Goal: Transaction & Acquisition: Purchase product/service

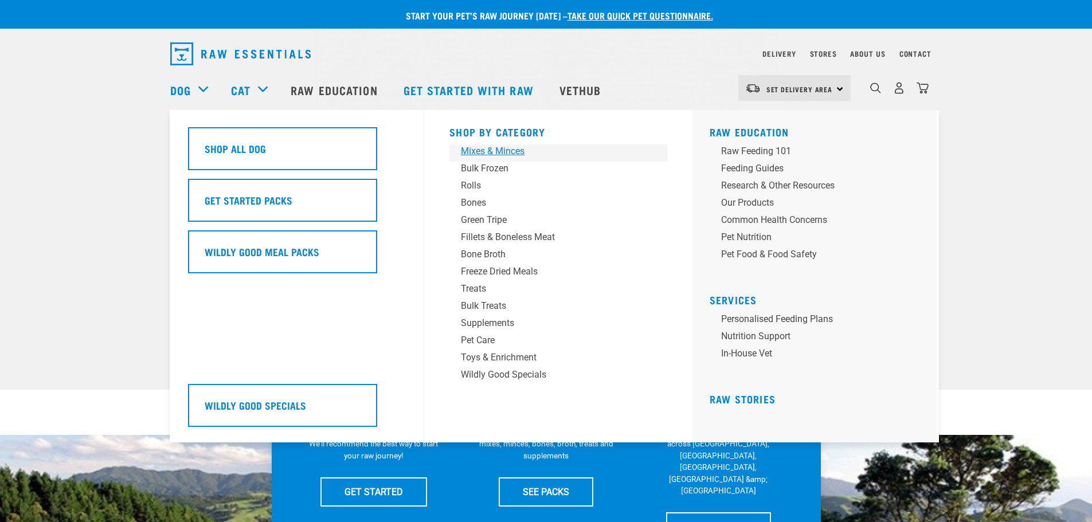
click at [467, 146] on div "Mixes & Minces" at bounding box center [550, 151] width 179 height 14
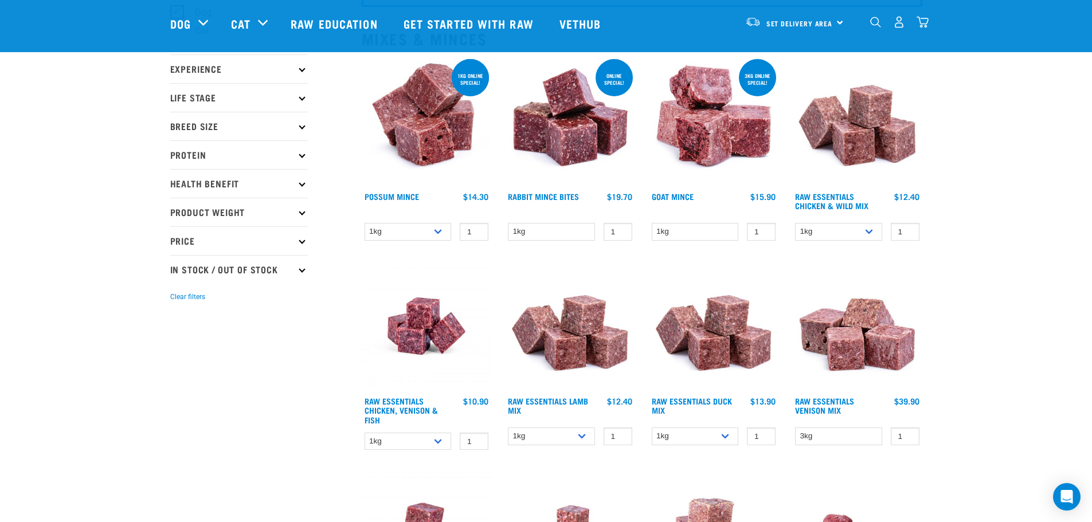
scroll to position [57, 0]
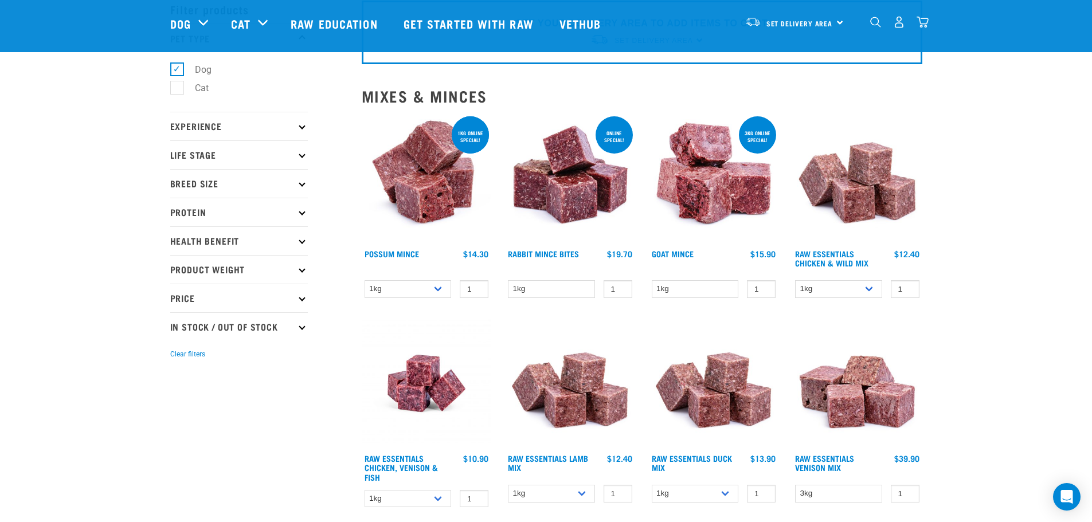
click at [302, 213] on icon at bounding box center [302, 212] width 6 height 6
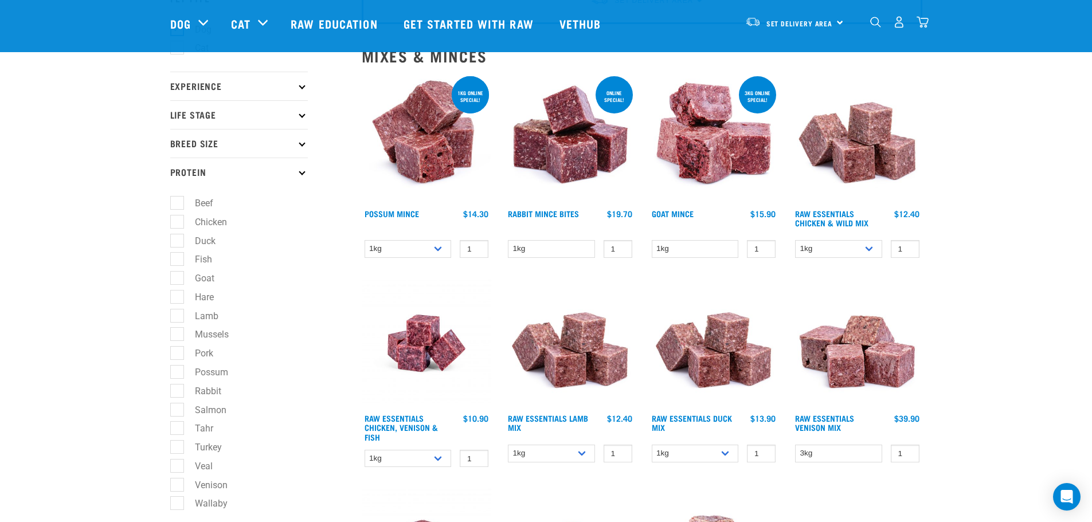
scroll to position [115, 0]
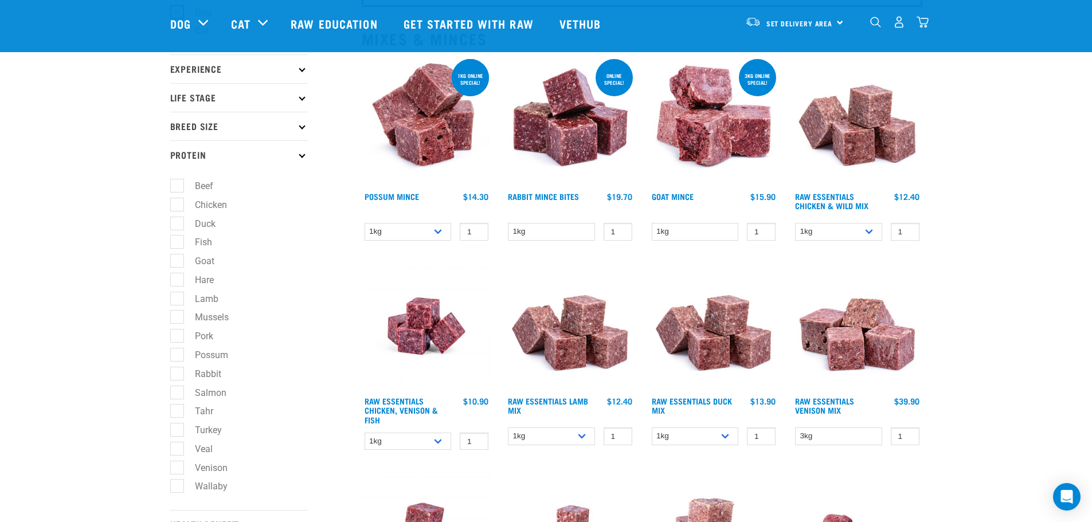
click at [177, 467] on label "Venison" at bounding box center [205, 468] width 56 height 14
click at [177, 467] on input "Venison" at bounding box center [173, 465] width 7 height 7
checkbox input "true"
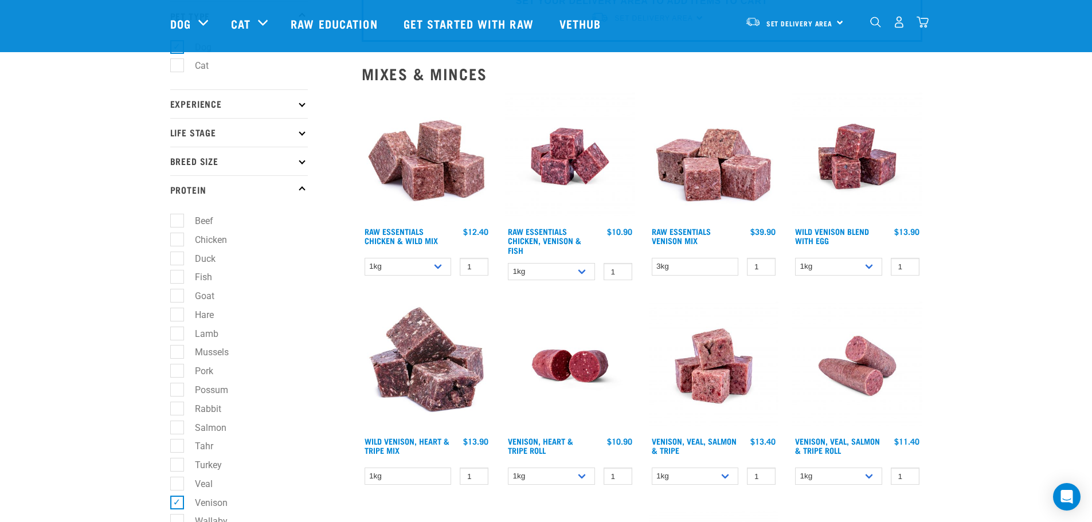
scroll to position [57, 0]
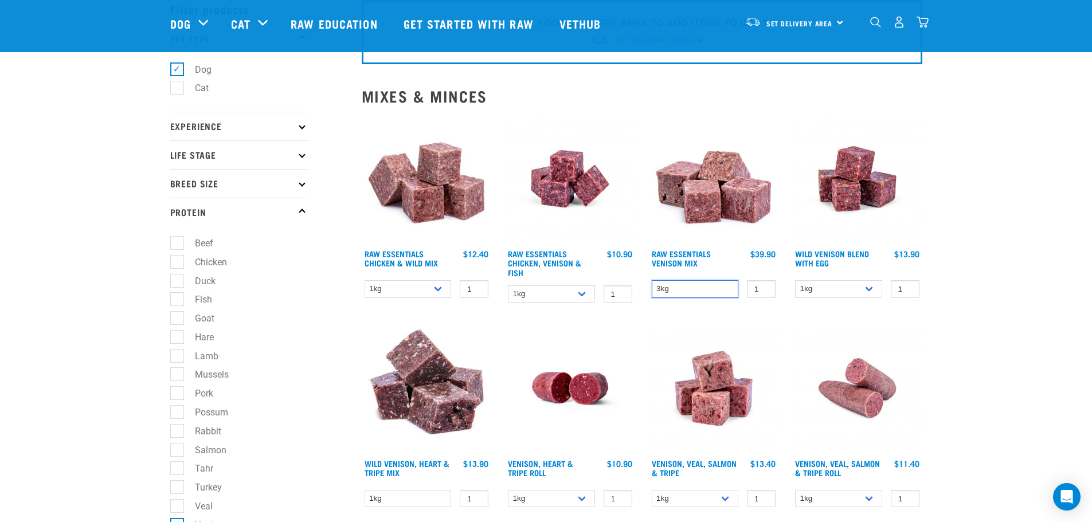
click at [705, 287] on select "3kg" at bounding box center [695, 289] width 87 height 18
click at [920, 341] on img at bounding box center [857, 388] width 130 height 130
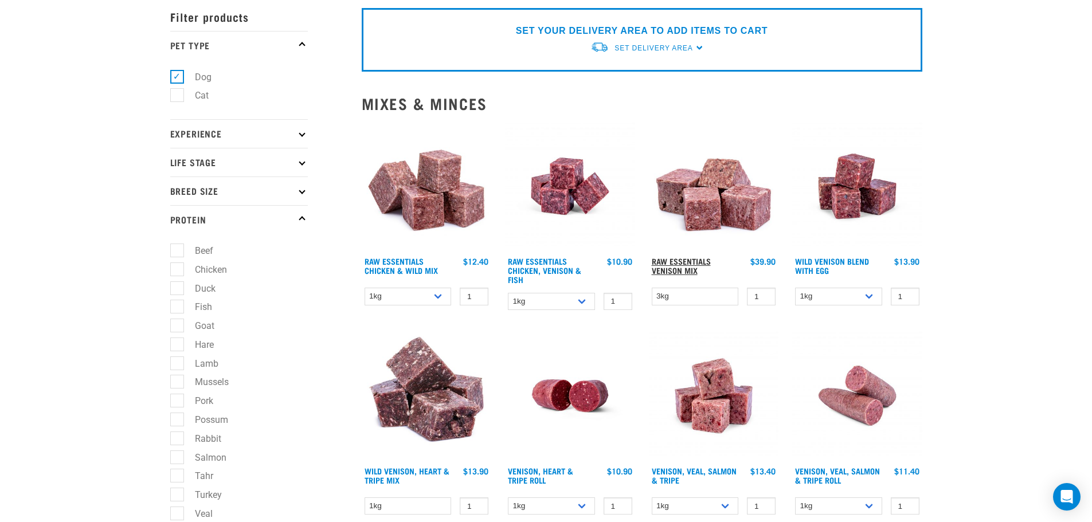
click at [675, 259] on link "Raw Essentials Venison Mix" at bounding box center [681, 265] width 59 height 13
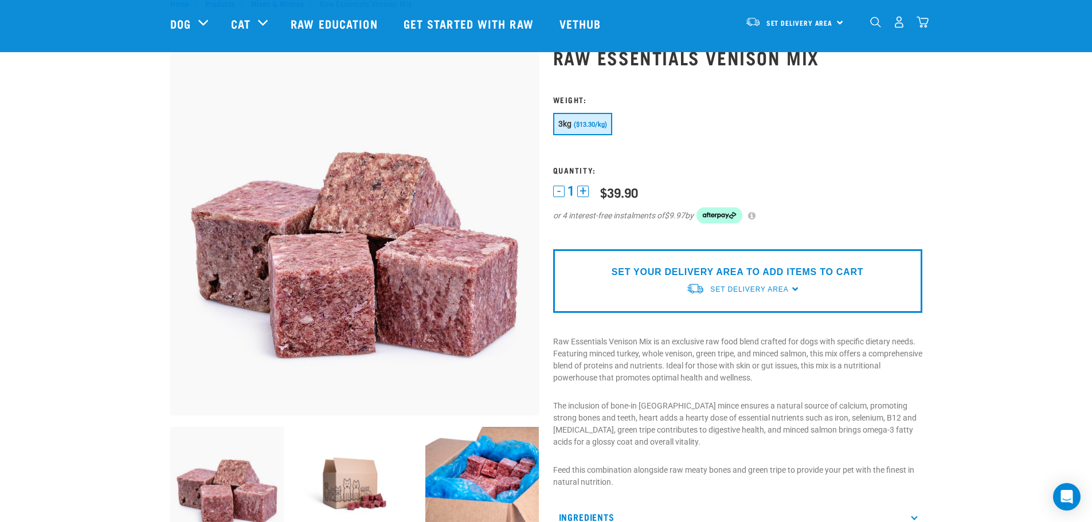
scroll to position [57, 0]
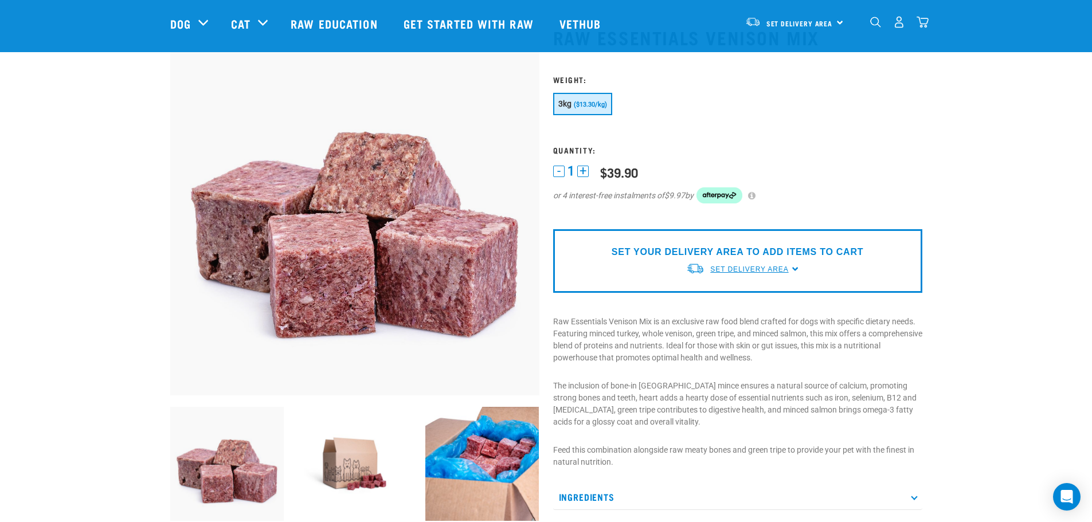
click at [769, 268] on span "Set Delivery Area" at bounding box center [749, 269] width 78 height 8
click at [727, 292] on link "[GEOGRAPHIC_DATA]" at bounding box center [743, 296] width 114 height 19
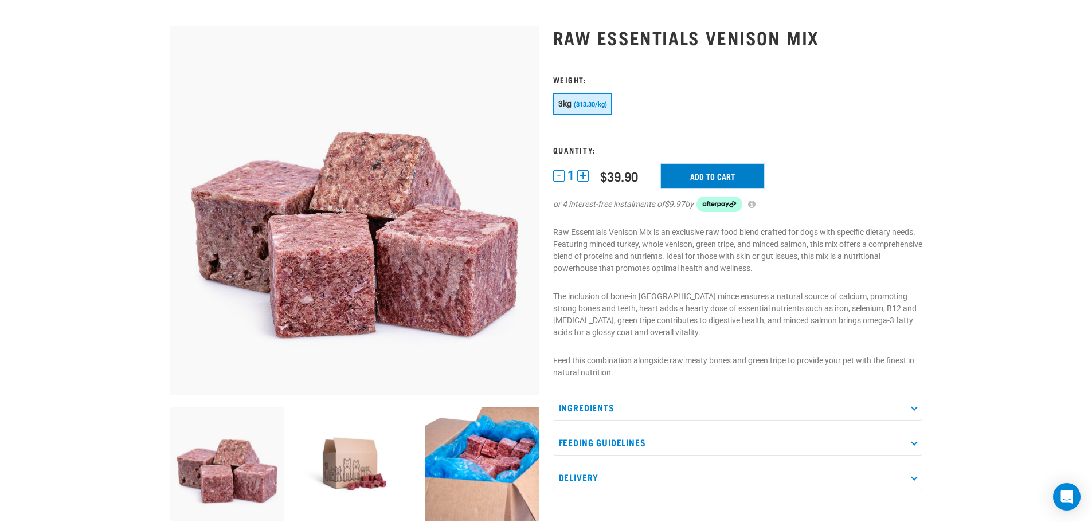
click at [703, 173] on input "Add to cart" at bounding box center [712, 176] width 103 height 24
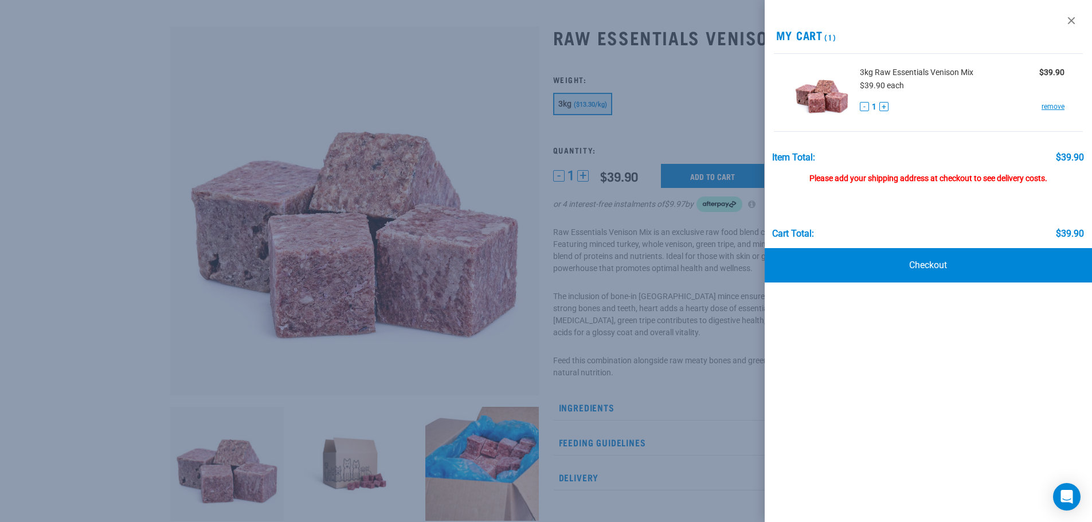
click at [441, 62] on div at bounding box center [546, 261] width 1092 height 522
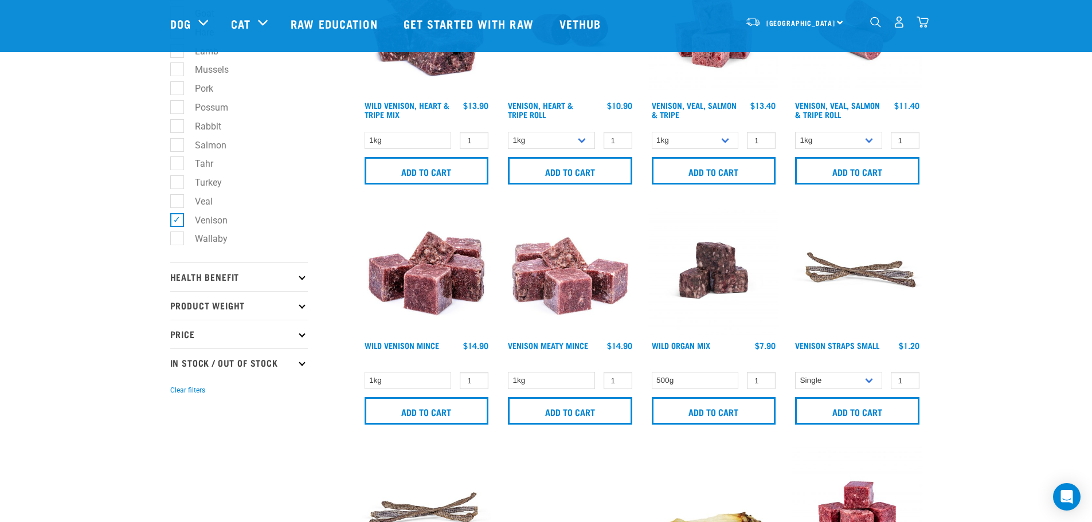
scroll to position [363, 0]
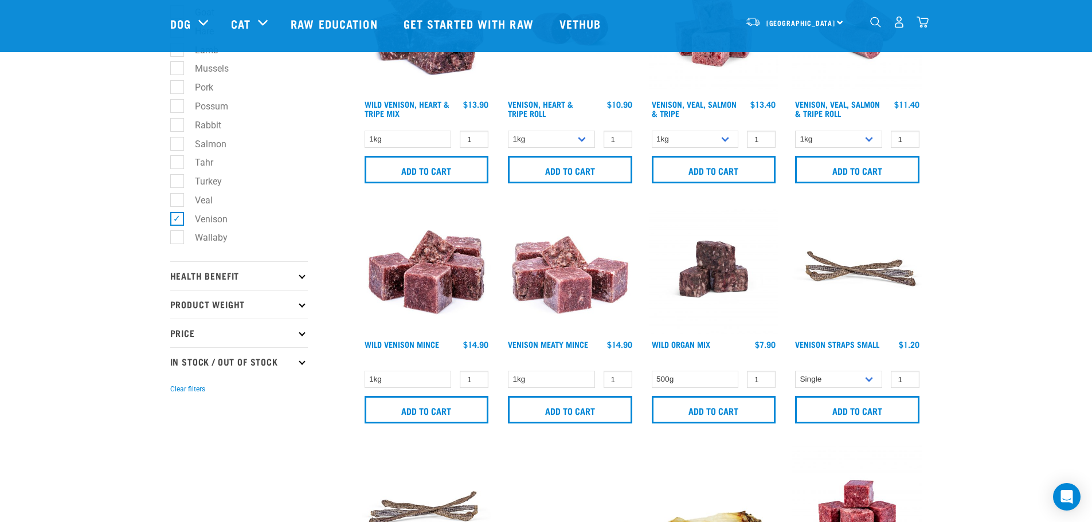
click at [178, 220] on label "Venison" at bounding box center [205, 219] width 56 height 14
click at [178, 220] on input "Venison" at bounding box center [173, 216] width 7 height 7
checkbox input "false"
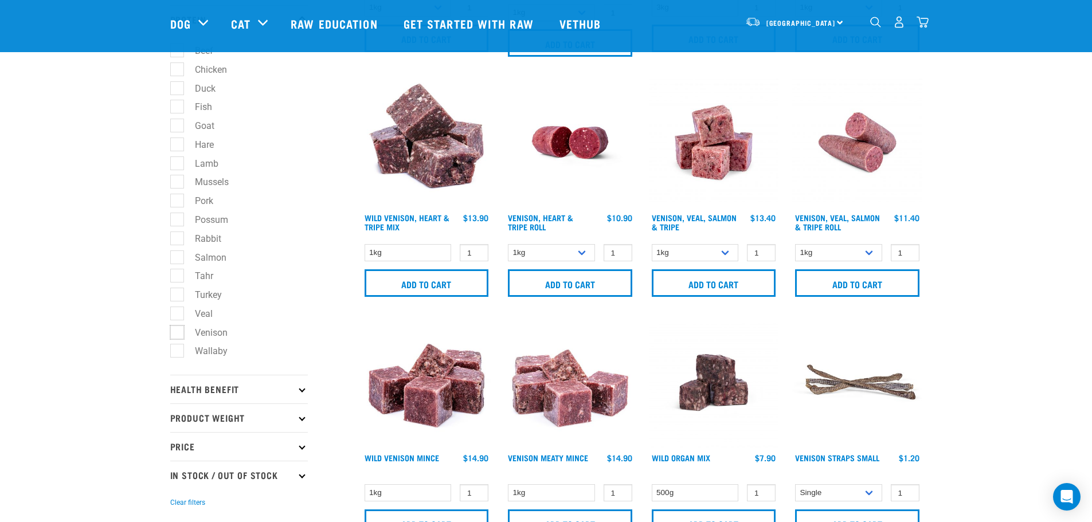
scroll to position [191, 0]
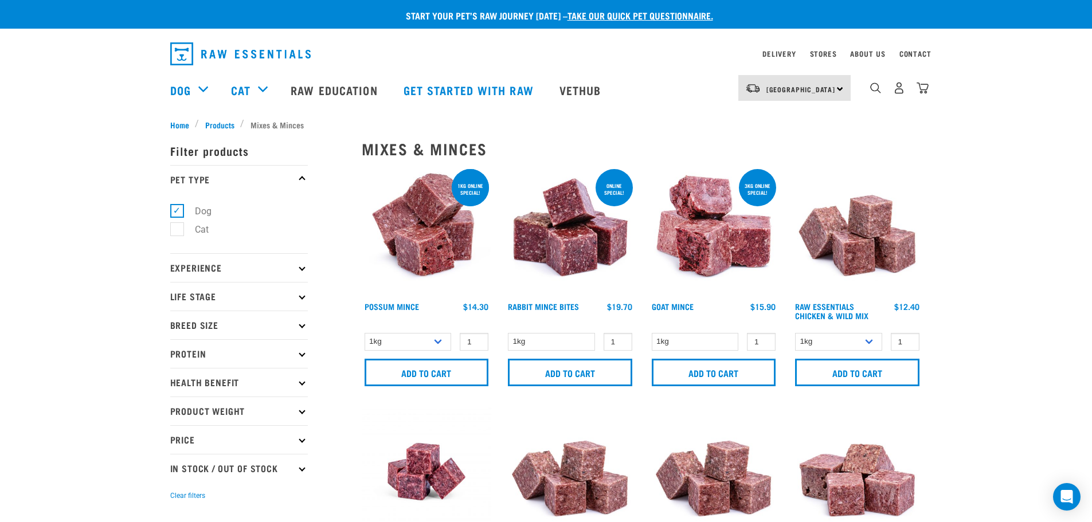
click at [300, 354] on icon at bounding box center [302, 353] width 6 height 6
click at [177, 383] on label "Beef" at bounding box center [197, 385] width 41 height 14
click at [175, 383] on input "Beef" at bounding box center [173, 383] width 7 height 7
checkbox input "true"
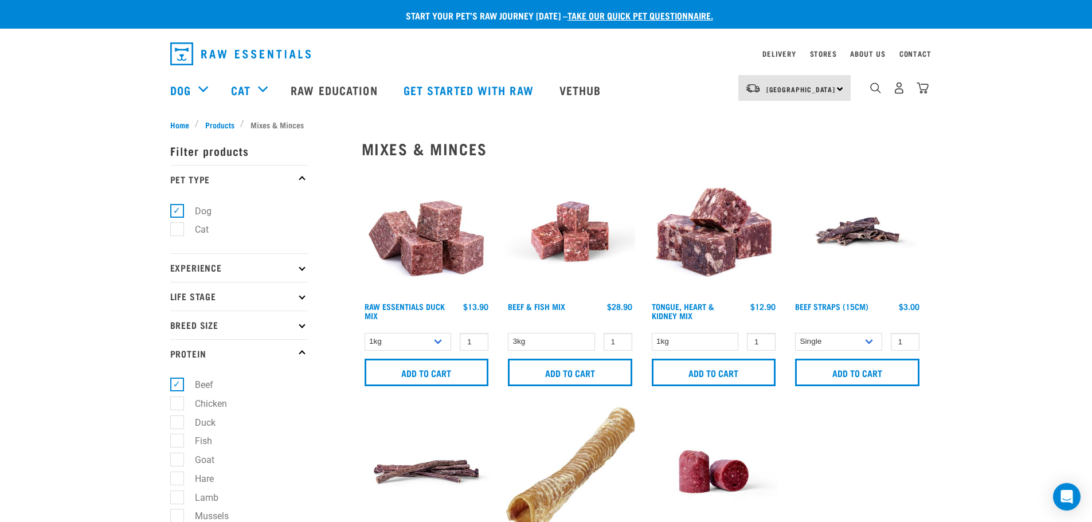
click at [179, 383] on label "Beef" at bounding box center [197, 385] width 41 height 14
click at [178, 383] on input "Beef" at bounding box center [173, 383] width 7 height 7
checkbox input "false"
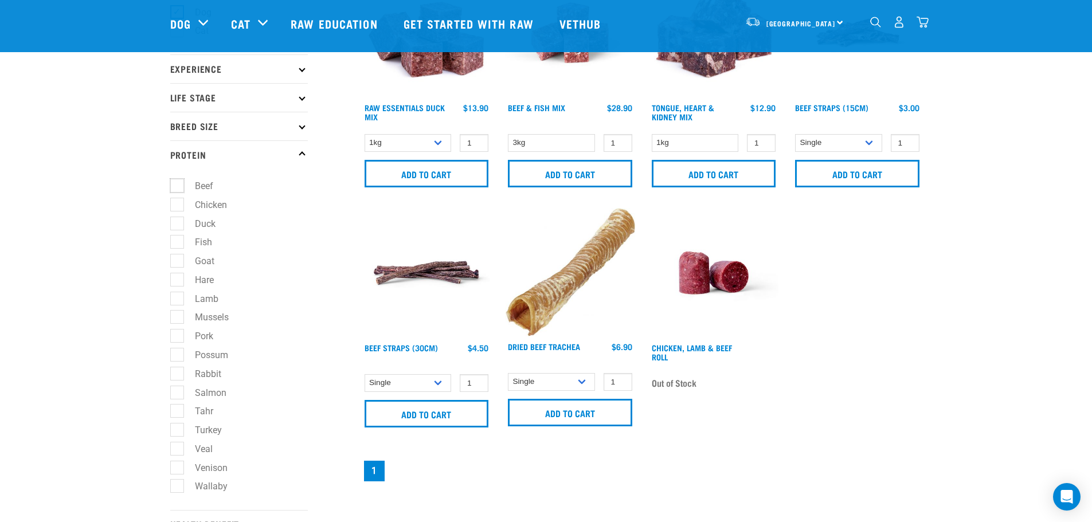
scroll to position [172, 0]
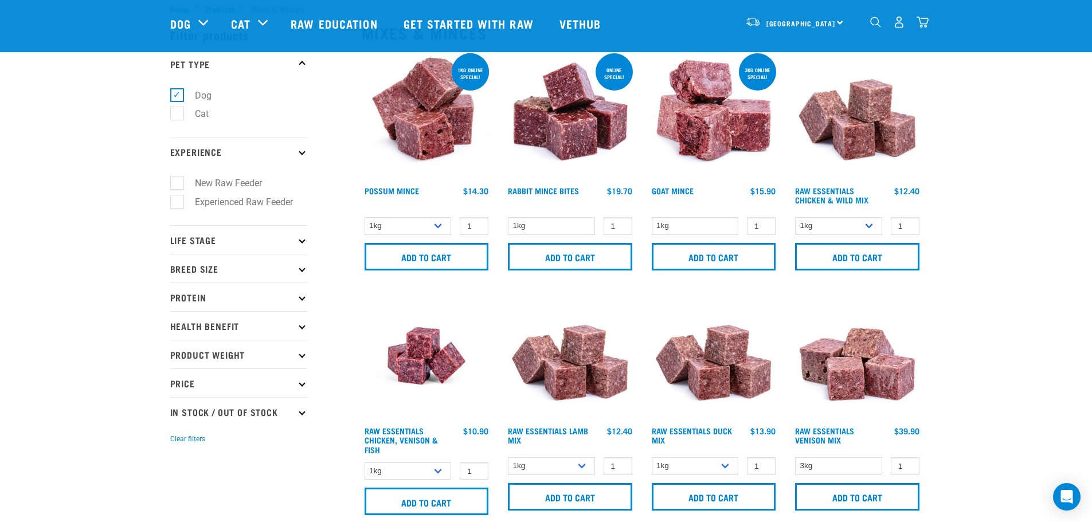
scroll to position [57, 0]
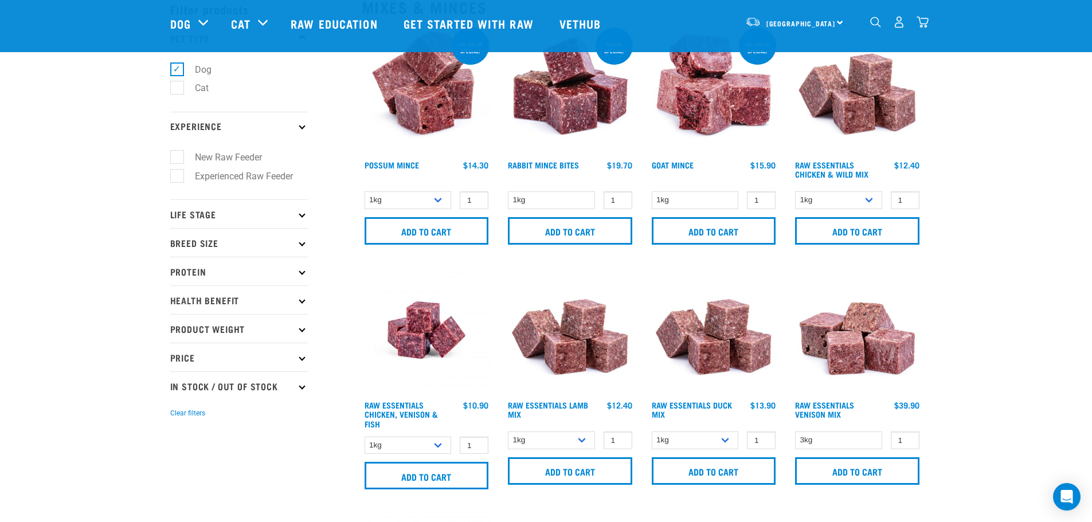
click at [301, 268] on p "Protein" at bounding box center [239, 271] width 138 height 29
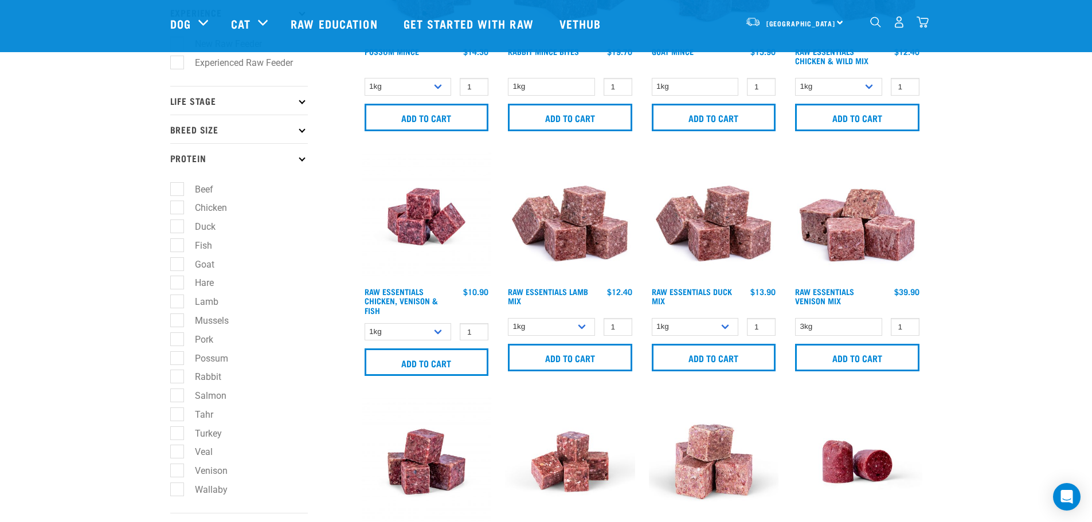
scroll to position [172, 0]
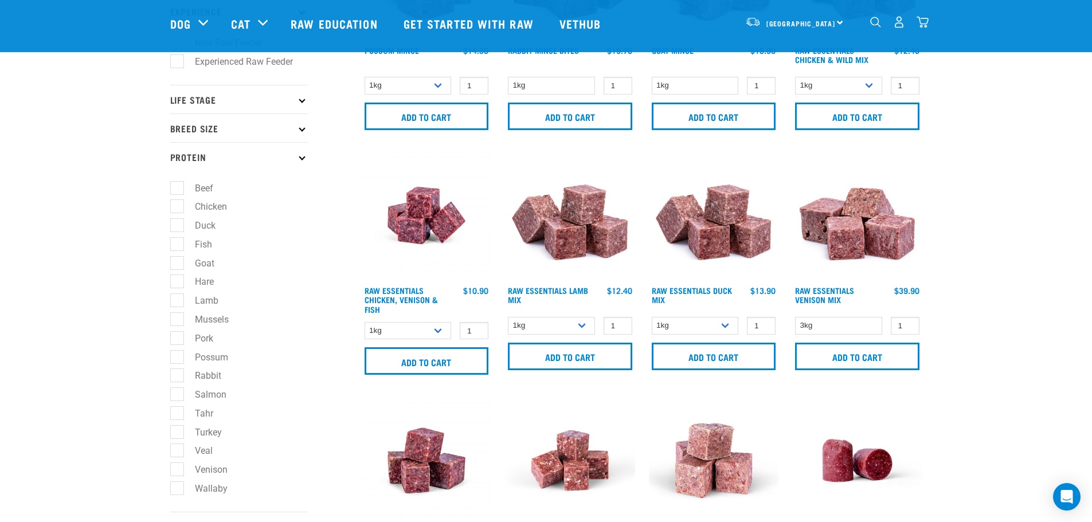
click at [179, 338] on label "Pork" at bounding box center [197, 338] width 41 height 14
click at [178, 338] on input "Pork" at bounding box center [173, 336] width 7 height 7
checkbox input "true"
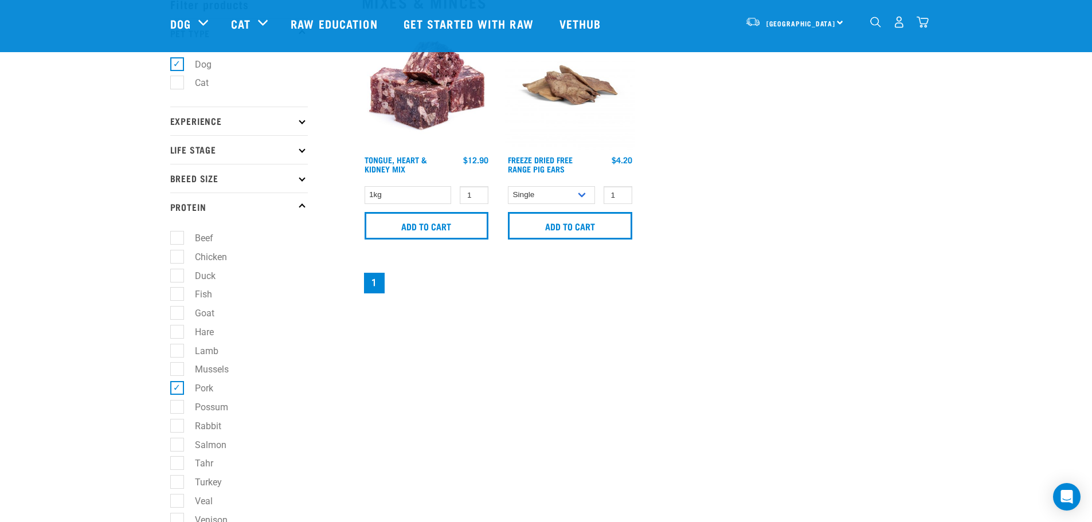
scroll to position [115, 0]
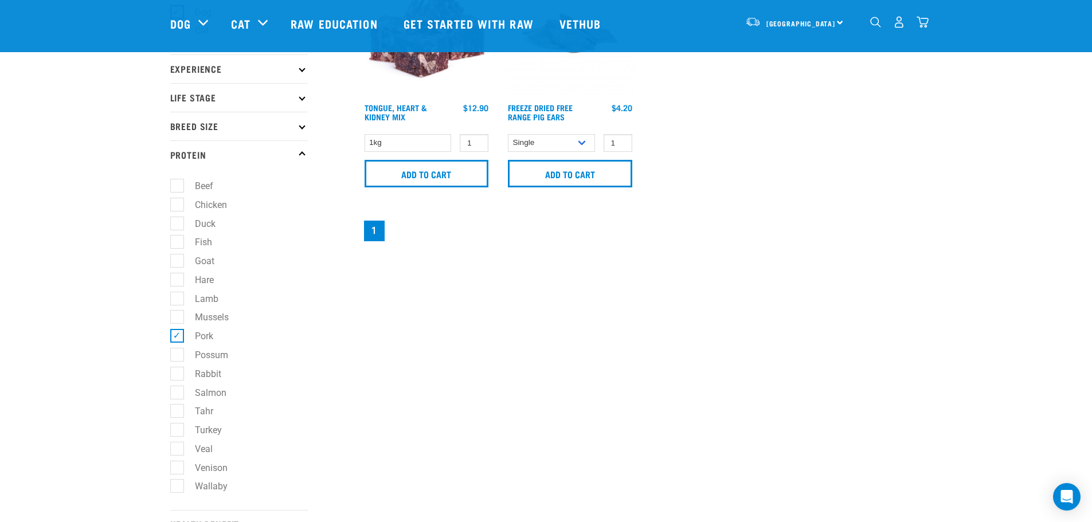
click at [179, 337] on label "Pork" at bounding box center [197, 336] width 41 height 14
click at [178, 337] on input "Pork" at bounding box center [173, 334] width 7 height 7
checkbox input "false"
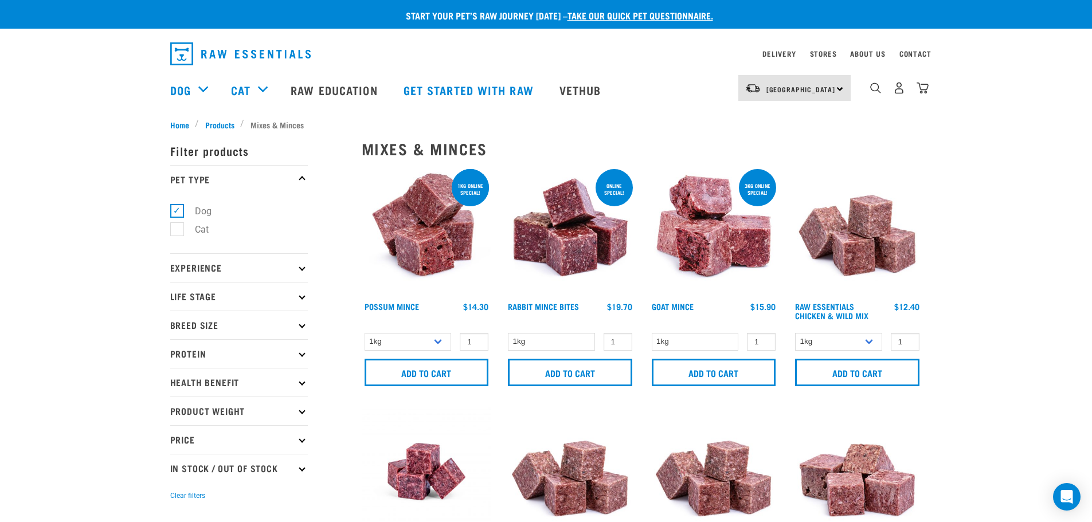
click at [303, 354] on icon at bounding box center [302, 353] width 6 height 6
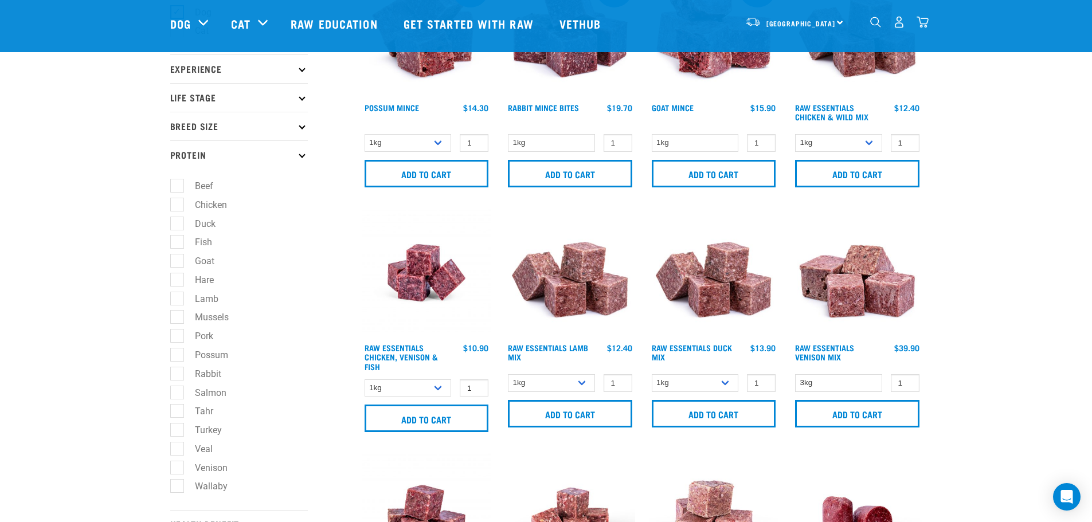
scroll to position [172, 0]
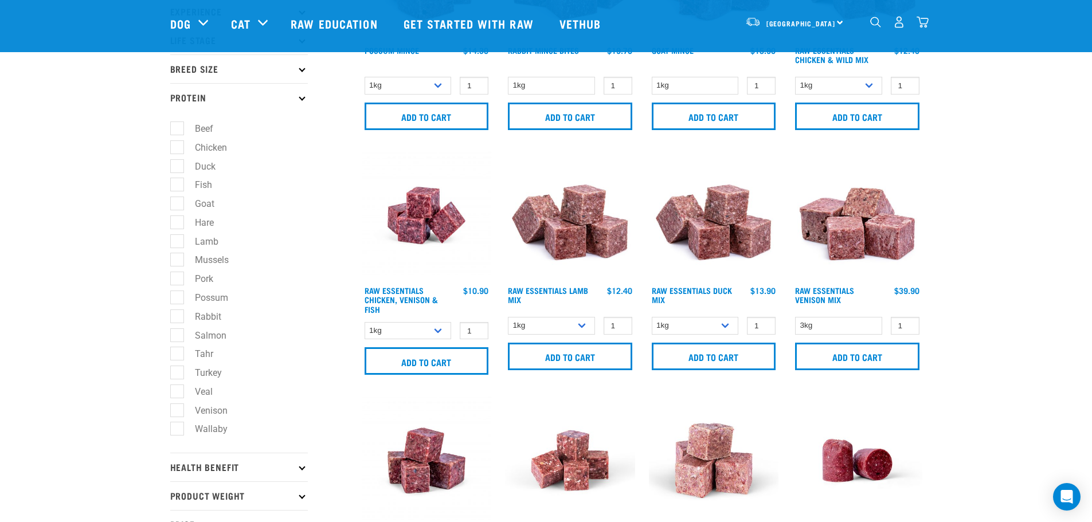
click at [177, 409] on label "Venison" at bounding box center [205, 411] width 56 height 14
click at [175, 409] on input "Venison" at bounding box center [173, 408] width 7 height 7
checkbox input "true"
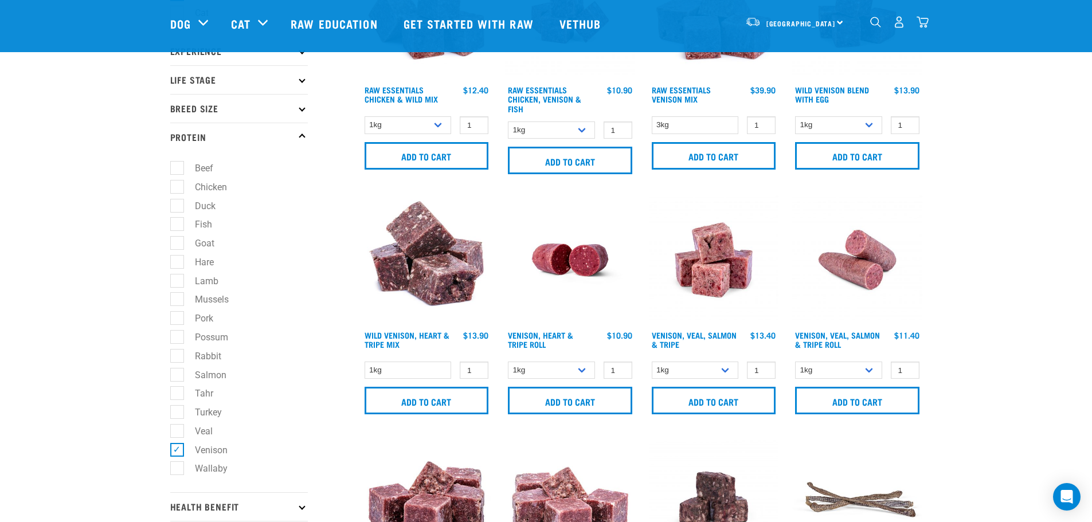
scroll to position [115, 0]
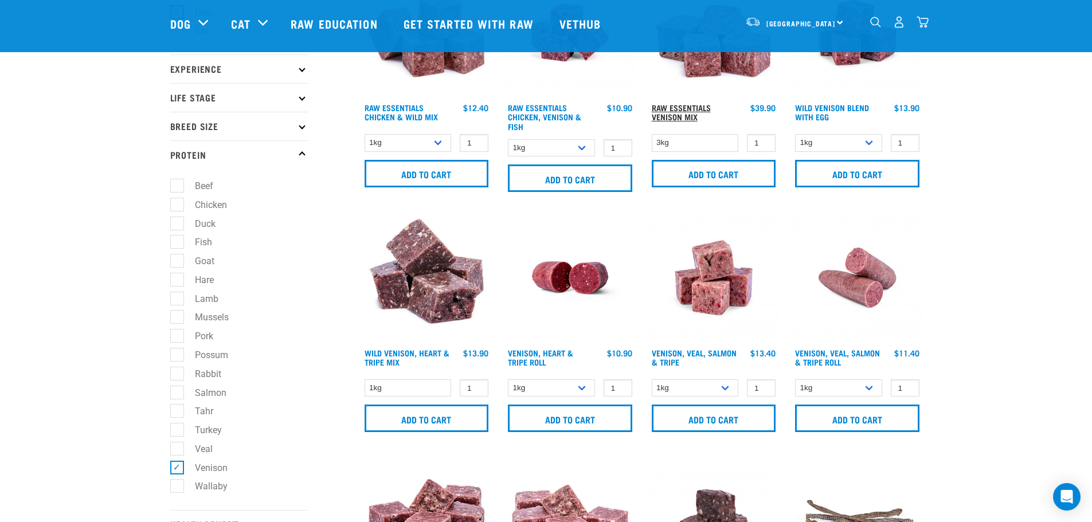
click at [673, 108] on link "Raw Essentials Venison Mix" at bounding box center [681, 111] width 59 height 13
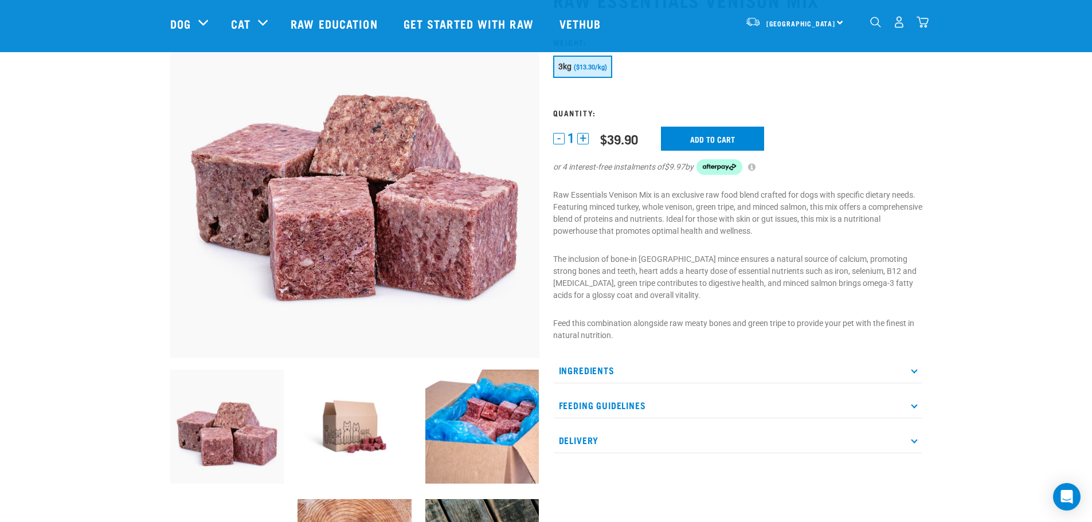
scroll to position [115, 0]
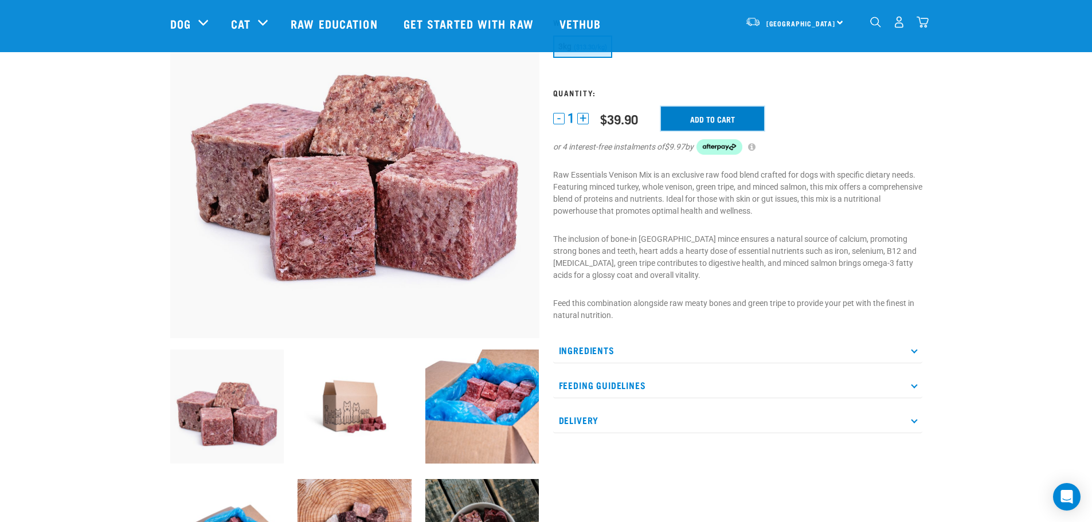
click at [697, 115] on input "Add to cart" at bounding box center [712, 119] width 103 height 24
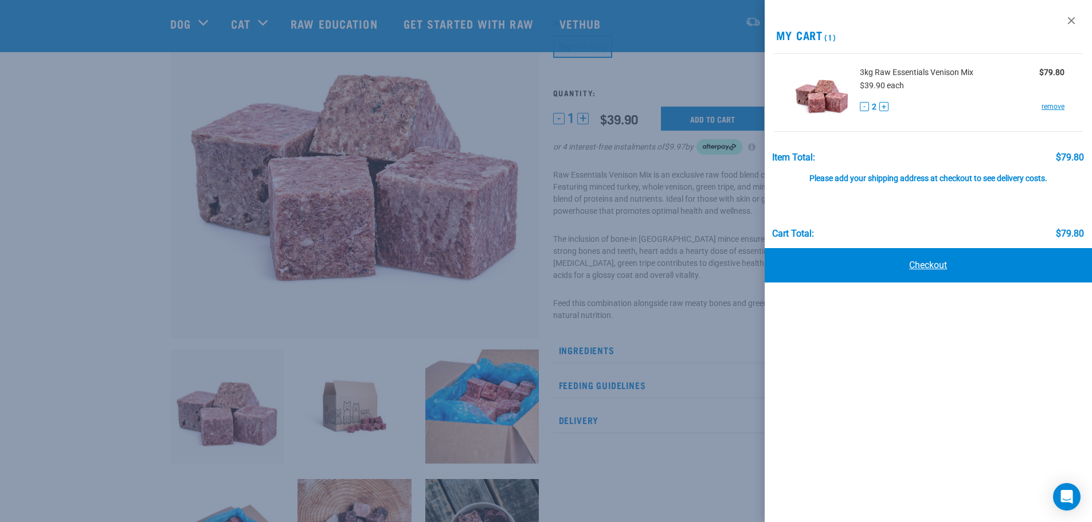
click at [929, 259] on link "Checkout" at bounding box center [929, 265] width 328 height 34
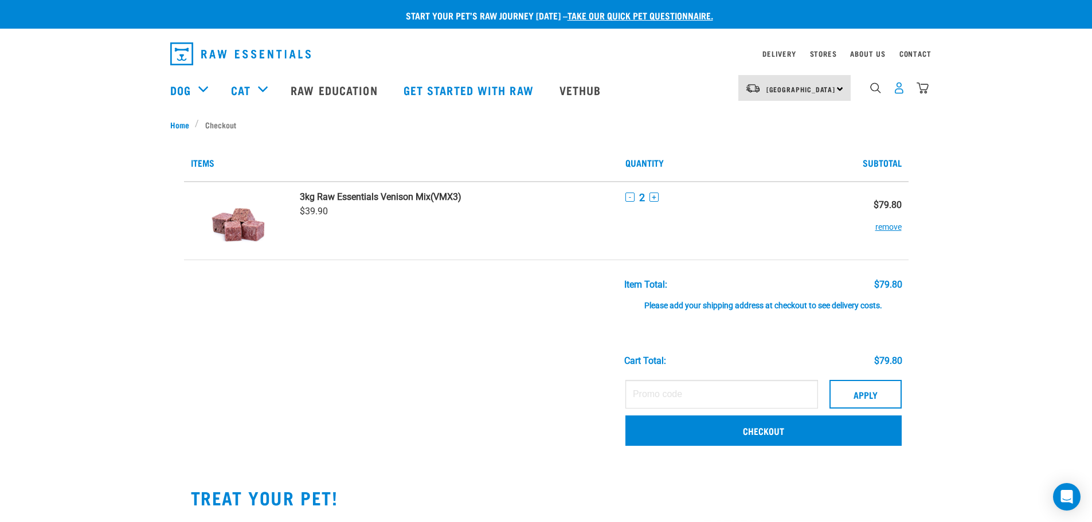
click at [901, 86] on img "dropdown navigation" at bounding box center [899, 88] width 12 height 12
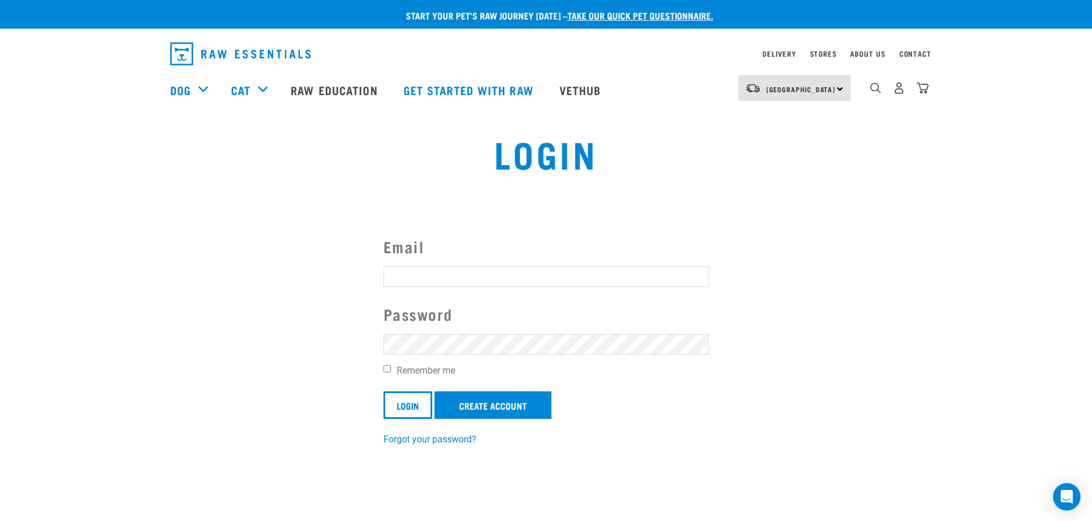
type input "[EMAIL_ADDRESS][DOMAIN_NAME]"
click at [406, 407] on input "Login" at bounding box center [408, 406] width 49 height 28
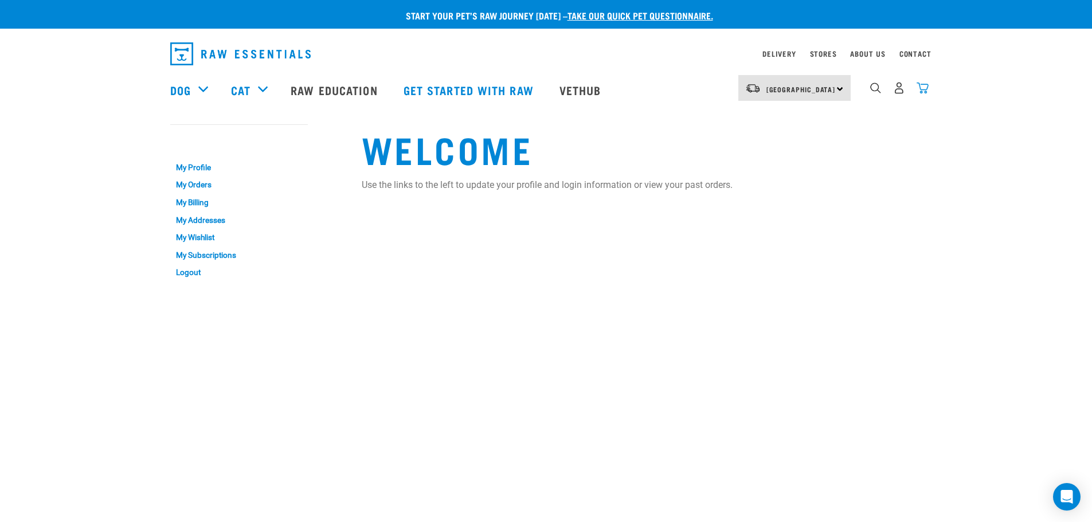
click at [923, 89] on img "dropdown navigation" at bounding box center [923, 88] width 12 height 12
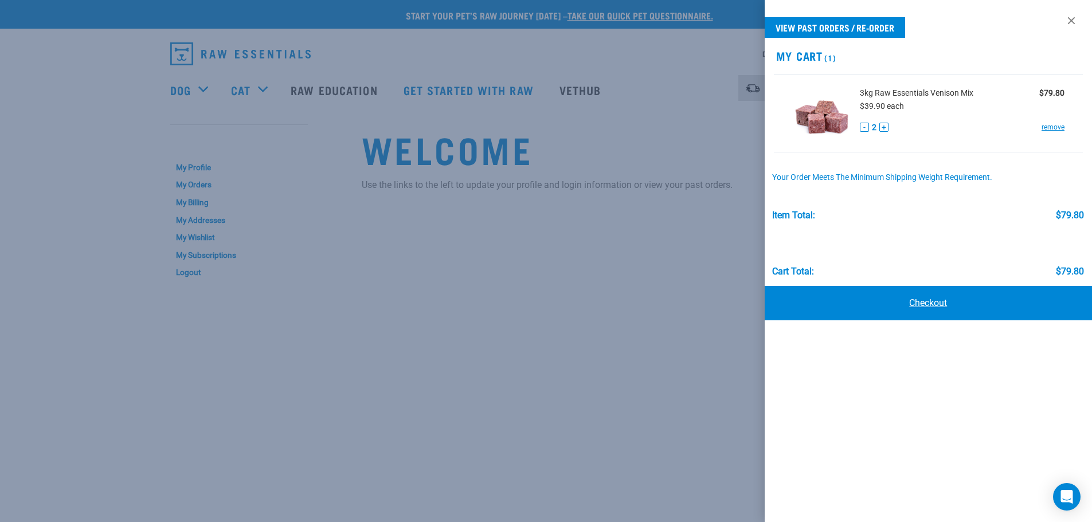
click at [934, 300] on link "Checkout" at bounding box center [929, 303] width 328 height 34
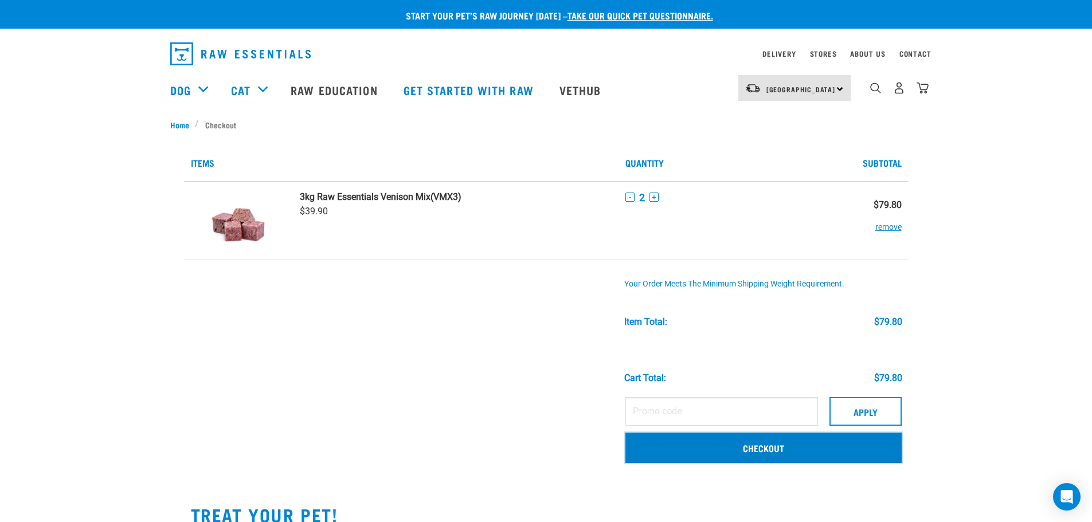
click at [757, 450] on link "Checkout" at bounding box center [763, 448] width 276 height 30
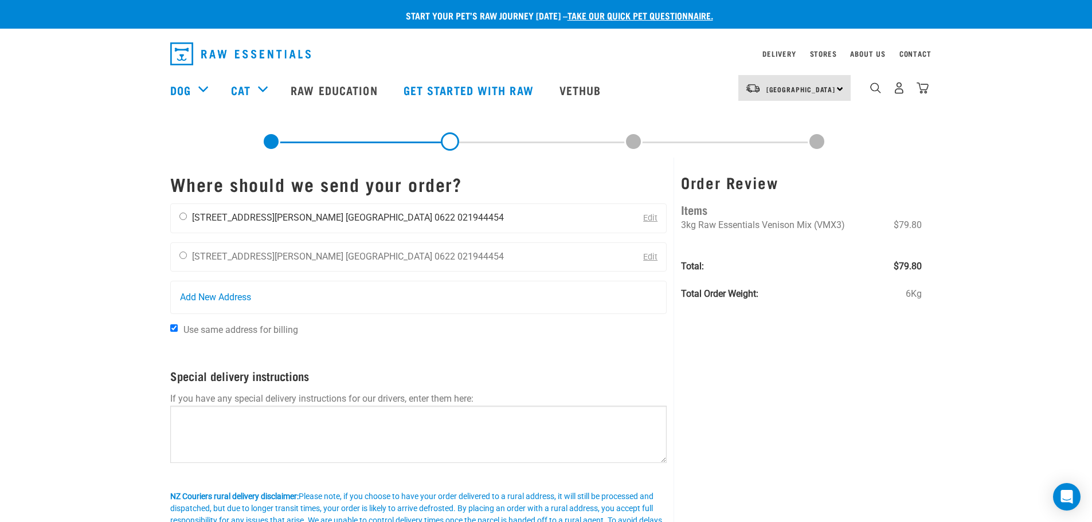
click at [181, 214] on input "radio" at bounding box center [182, 216] width 7 height 7
radio input "true"
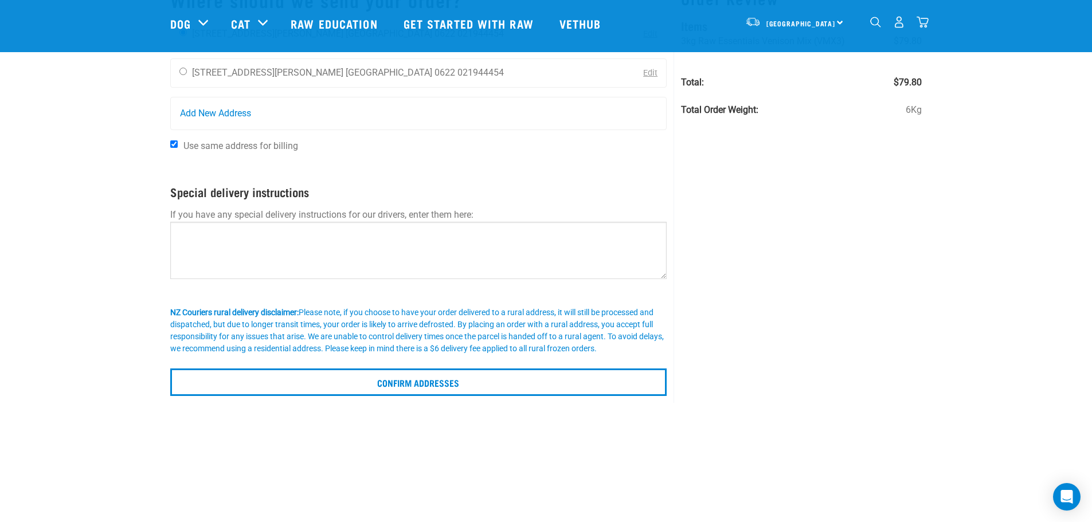
scroll to position [57, 0]
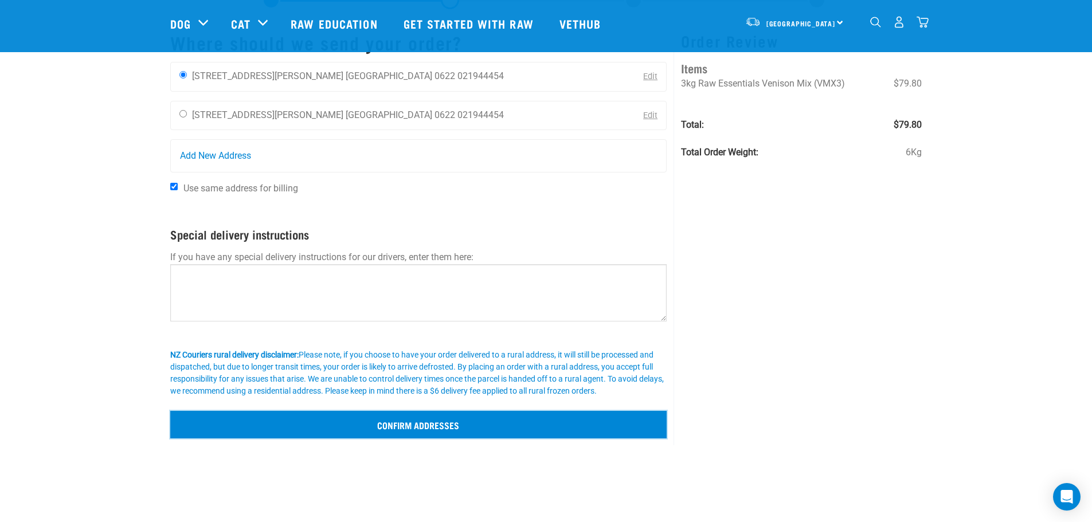
click at [433, 424] on input "Confirm addresses" at bounding box center [418, 425] width 497 height 28
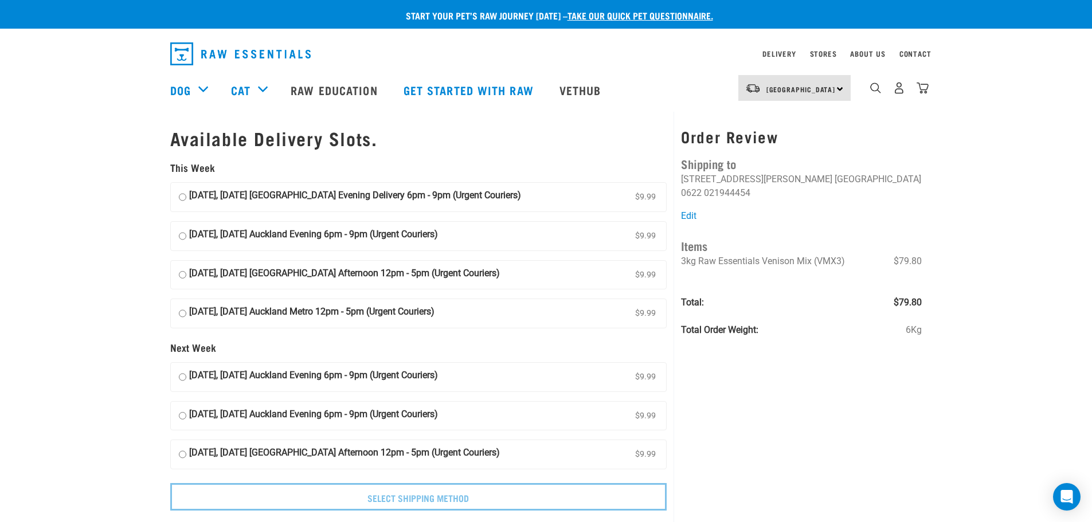
click at [181, 197] on input "[DATE], [DATE] [GEOGRAPHIC_DATA] Evening Delivery 6pm - 9pm (Urgent Couriers) $…" at bounding box center [182, 197] width 7 height 17
radio input "true"
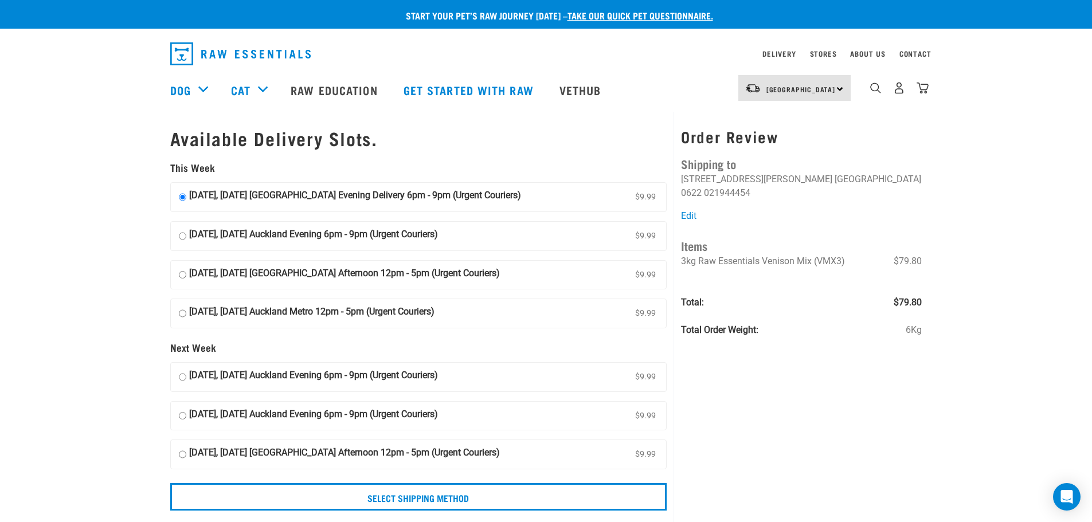
scroll to position [57, 0]
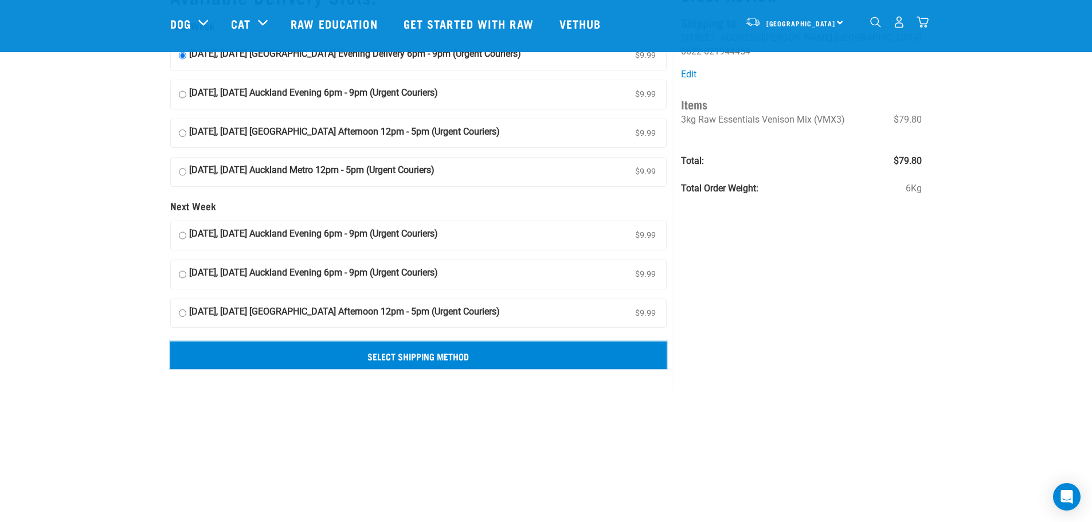
click at [447, 351] on input "Select Shipping Method" at bounding box center [418, 356] width 497 height 28
